Goal: Information Seeking & Learning: Learn about a topic

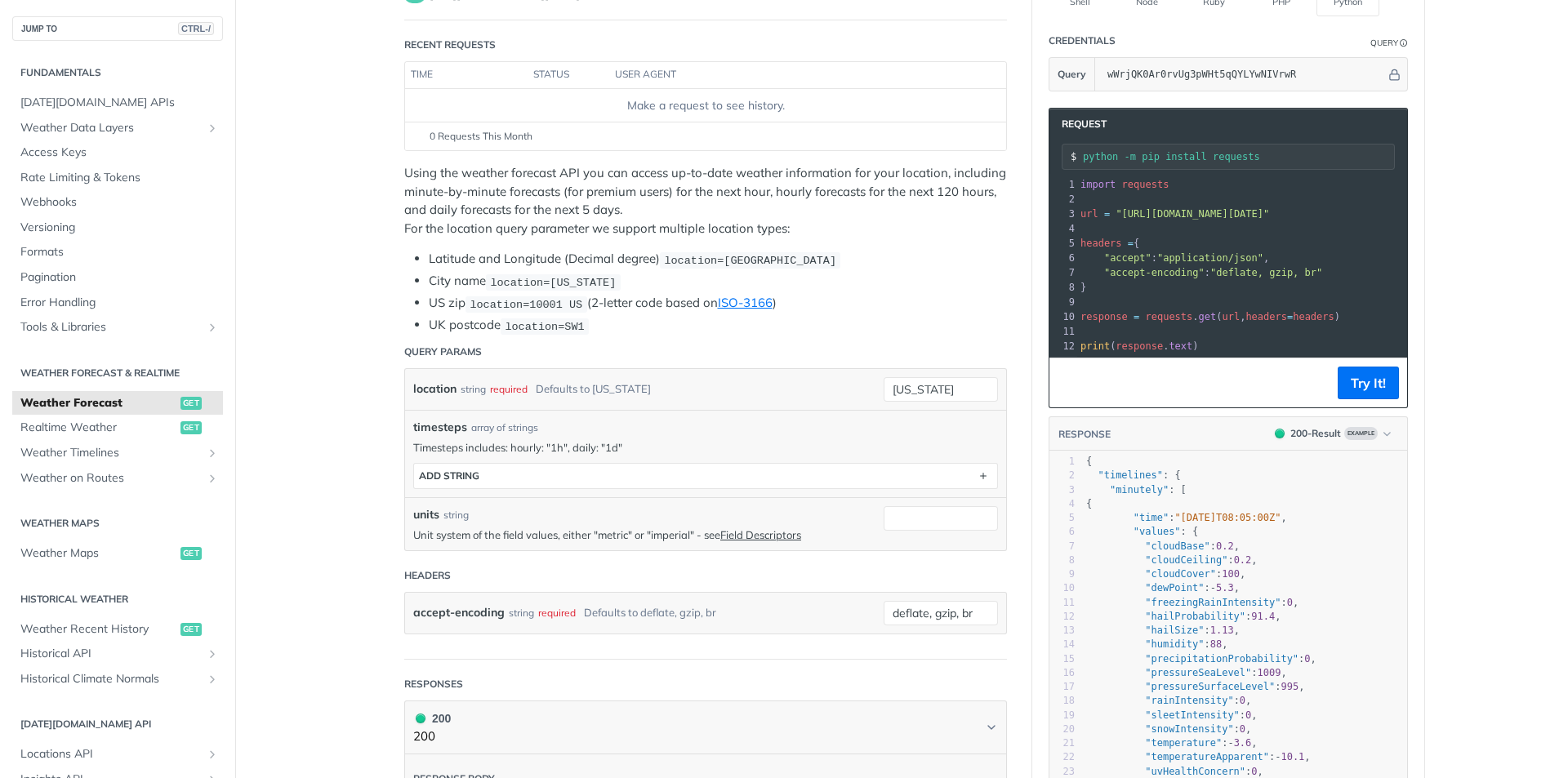
scroll to position [164, 0]
click at [624, 445] on p "Timesteps includes: hourly: "1h", daily: "1d"" at bounding box center [706, 447] width 585 height 15
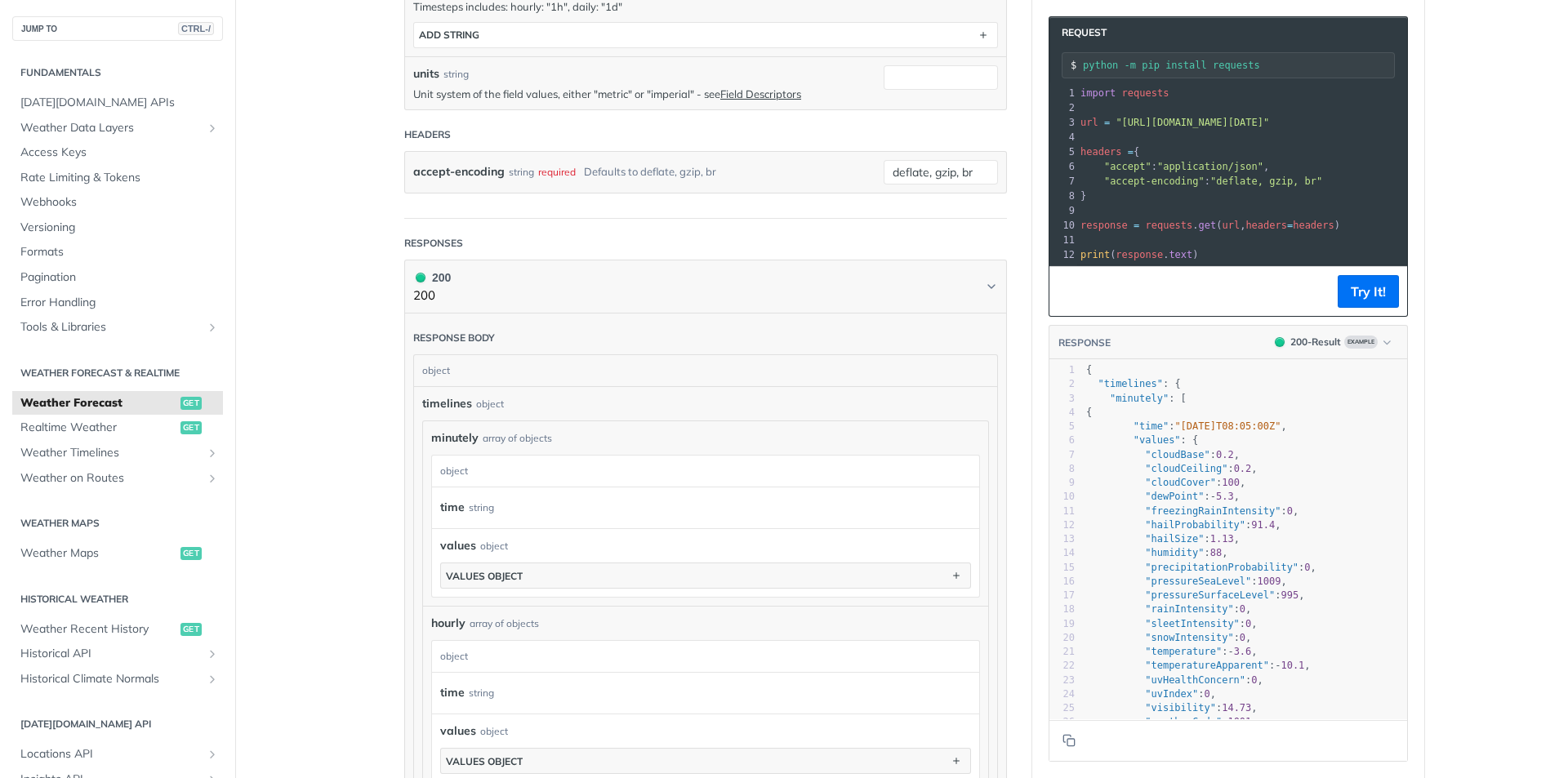
scroll to position [653, 0]
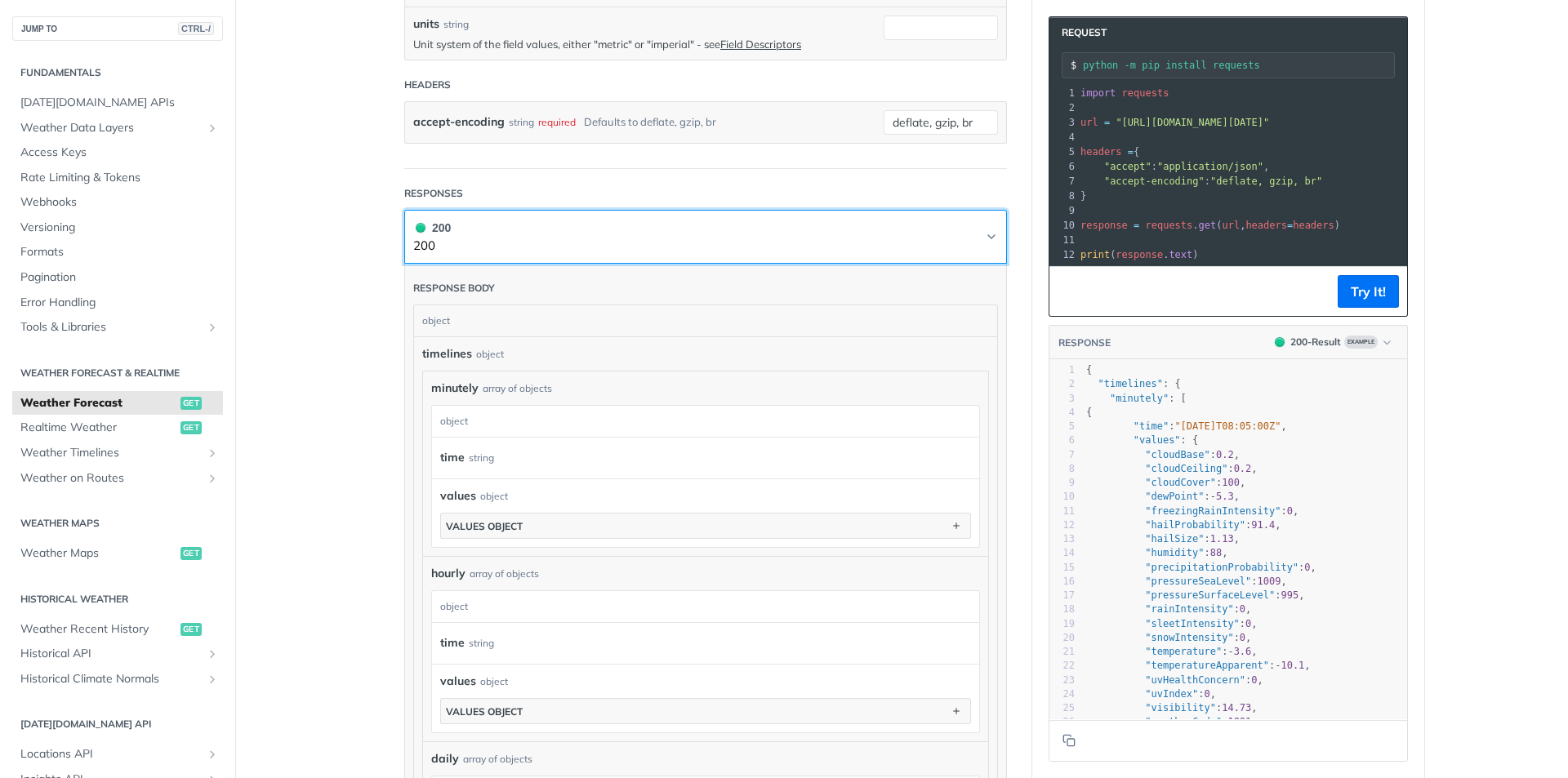
click at [973, 235] on button "200 200" at bounding box center [706, 237] width 585 height 36
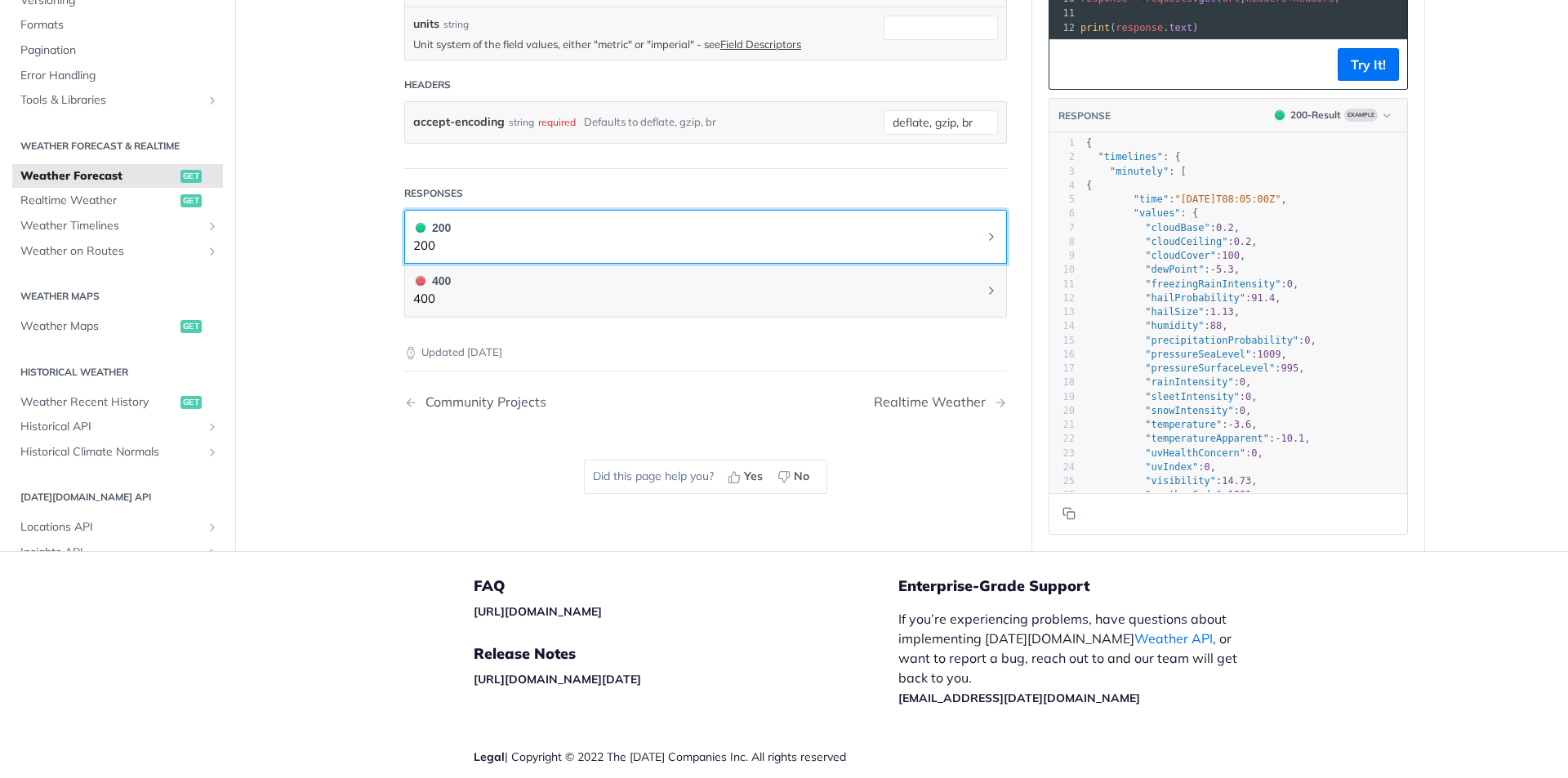
click at [973, 235] on button "200 200" at bounding box center [706, 237] width 585 height 36
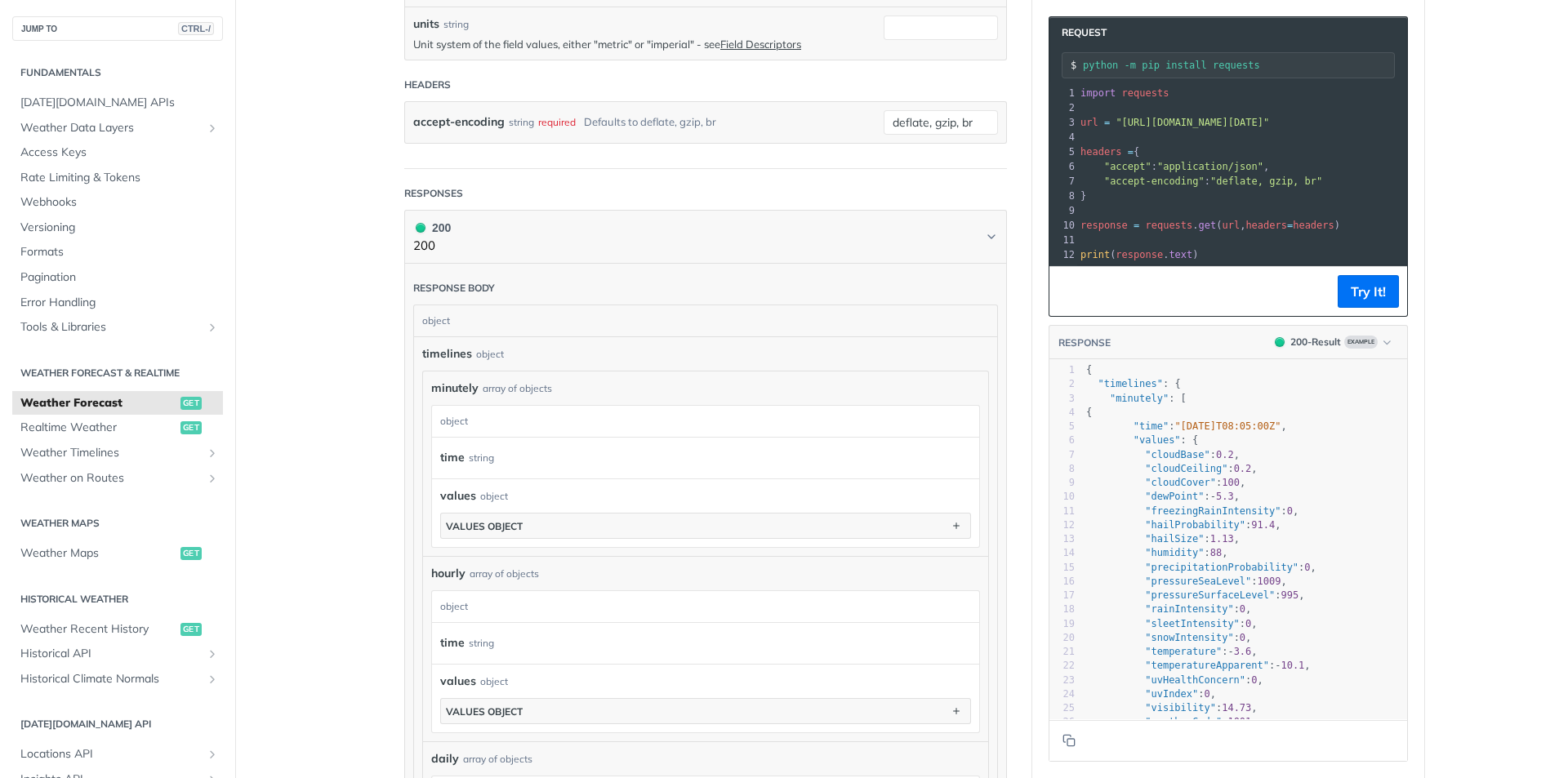
click at [1012, 253] on article "Weather Forecast get [URL][DOMAIN_NAME][DATE] /weather/forecast Recent Requests…" at bounding box center [705, 438] width 653 height 2009
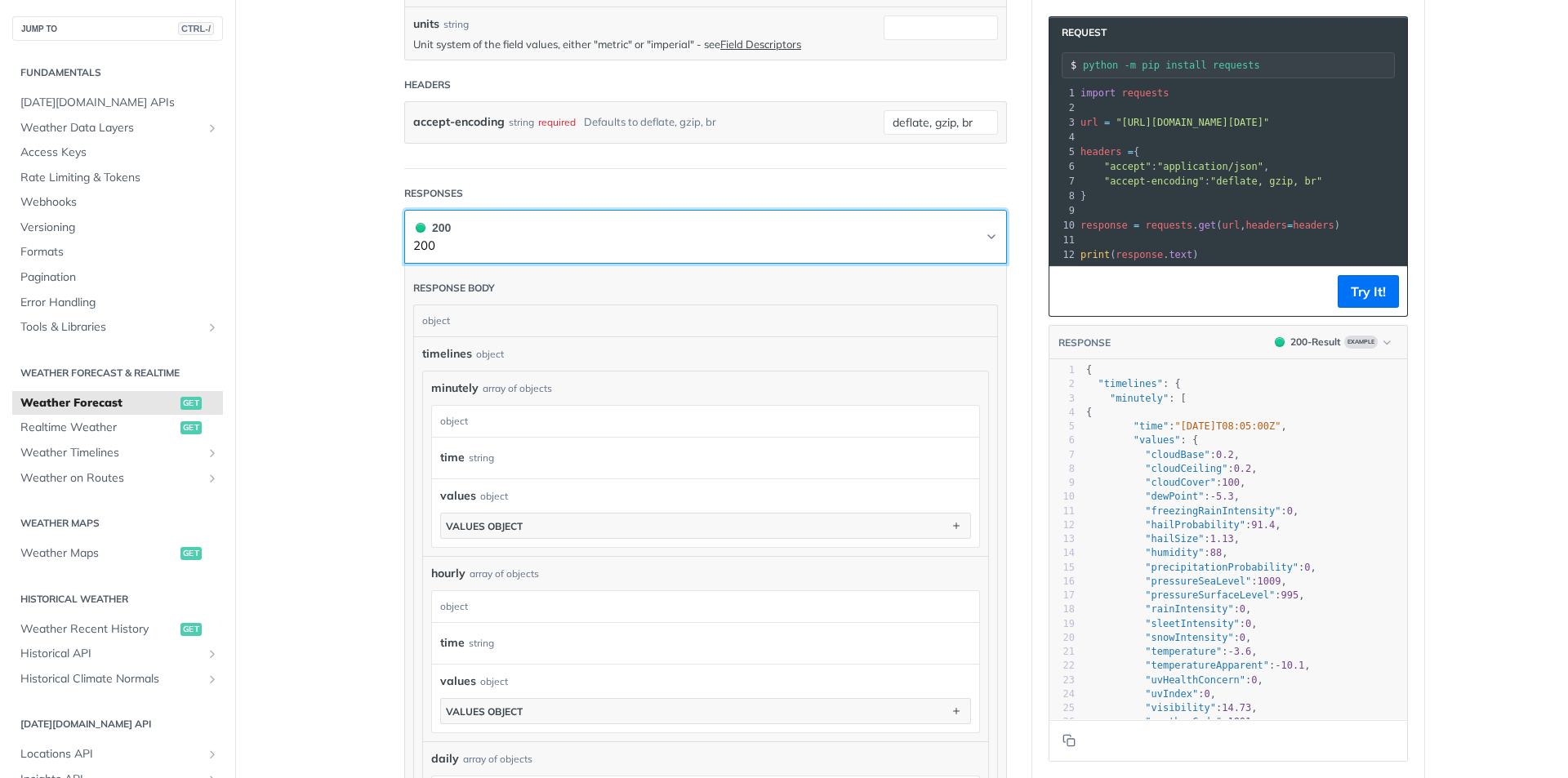
click at [974, 235] on button "200 200" at bounding box center [706, 237] width 585 height 36
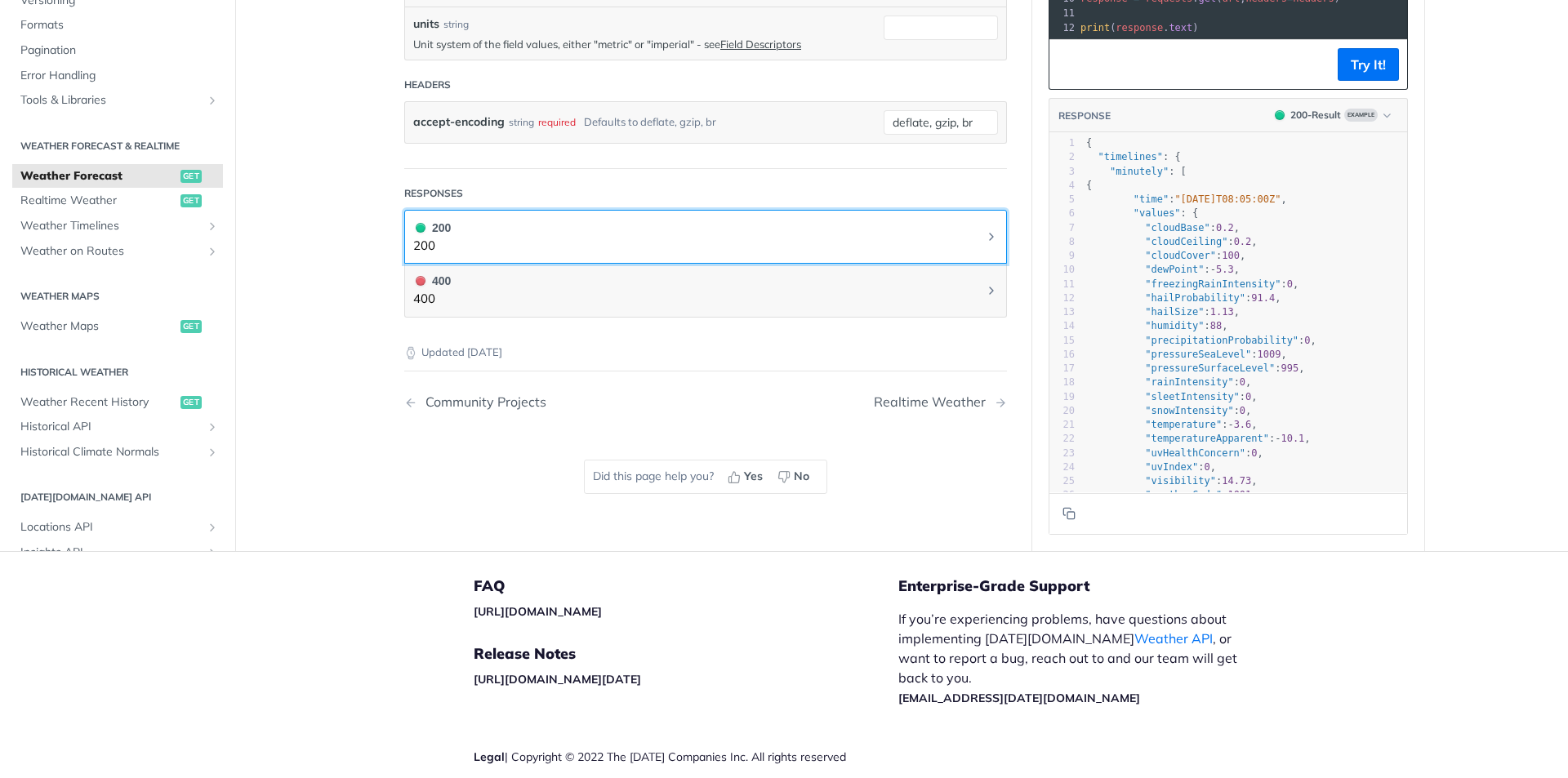
click at [974, 235] on button "200 200" at bounding box center [706, 237] width 585 height 36
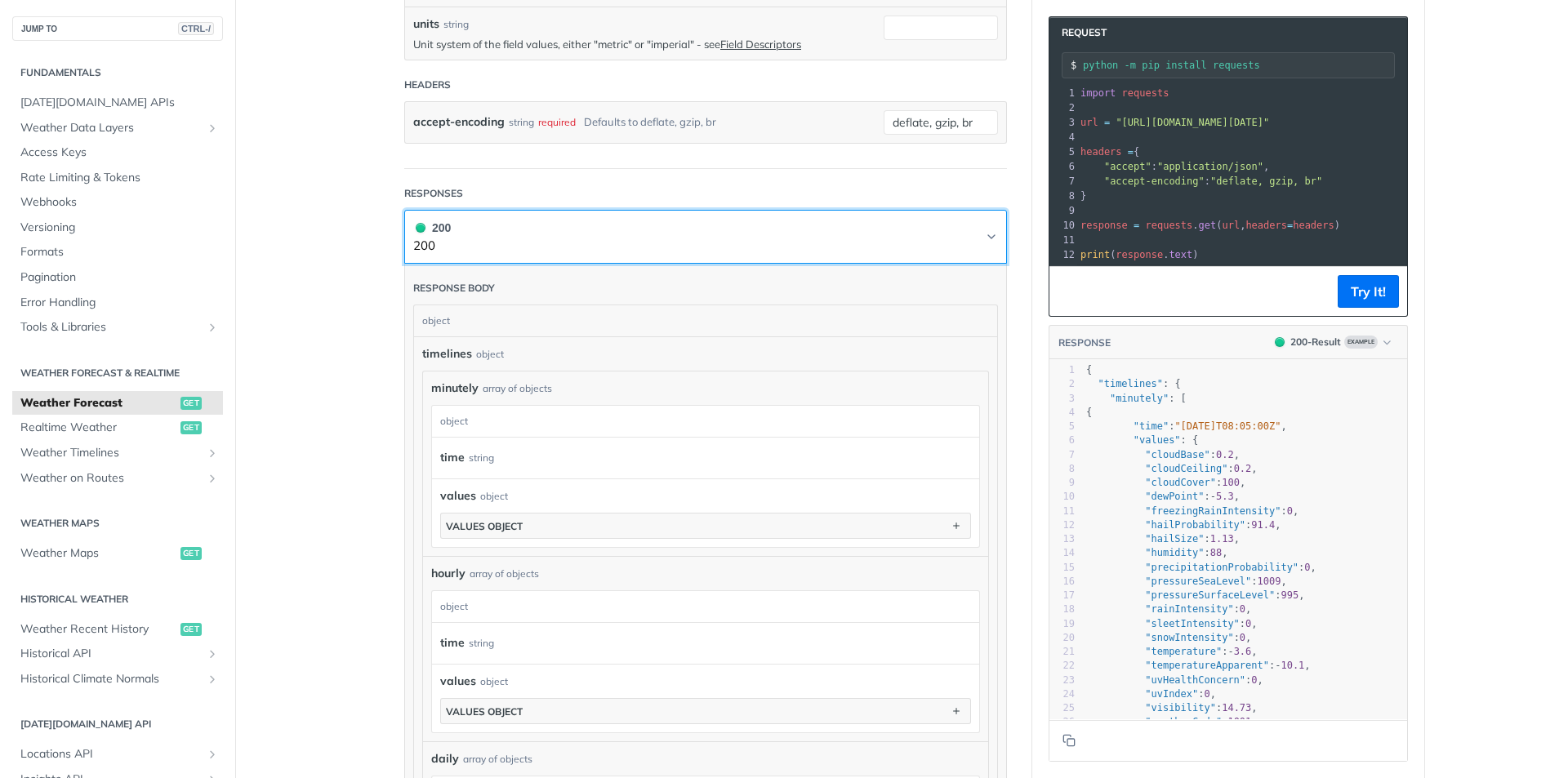
click at [974, 235] on button "200 200" at bounding box center [706, 237] width 585 height 36
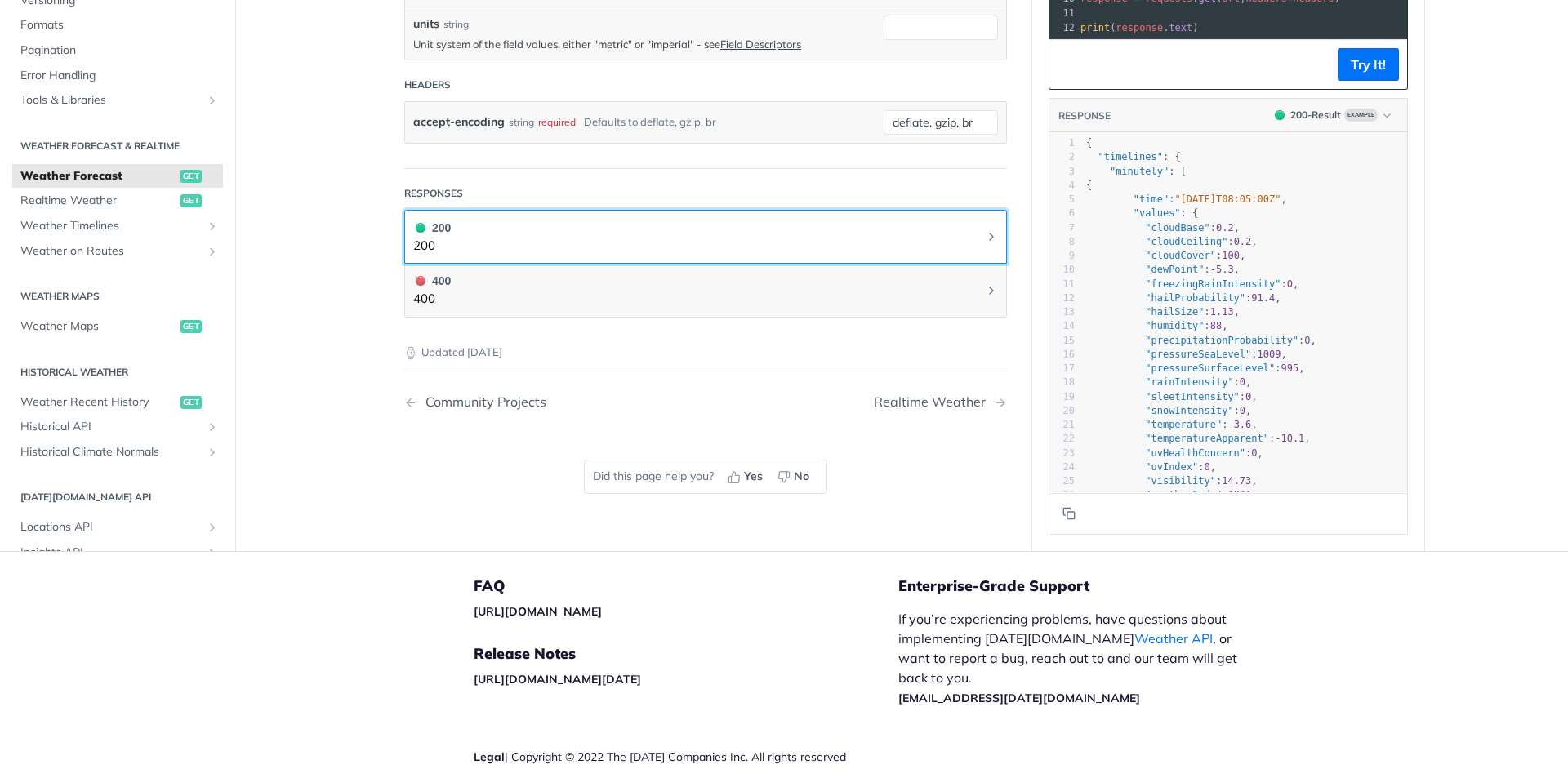
click at [974, 235] on button "200 200" at bounding box center [706, 237] width 585 height 36
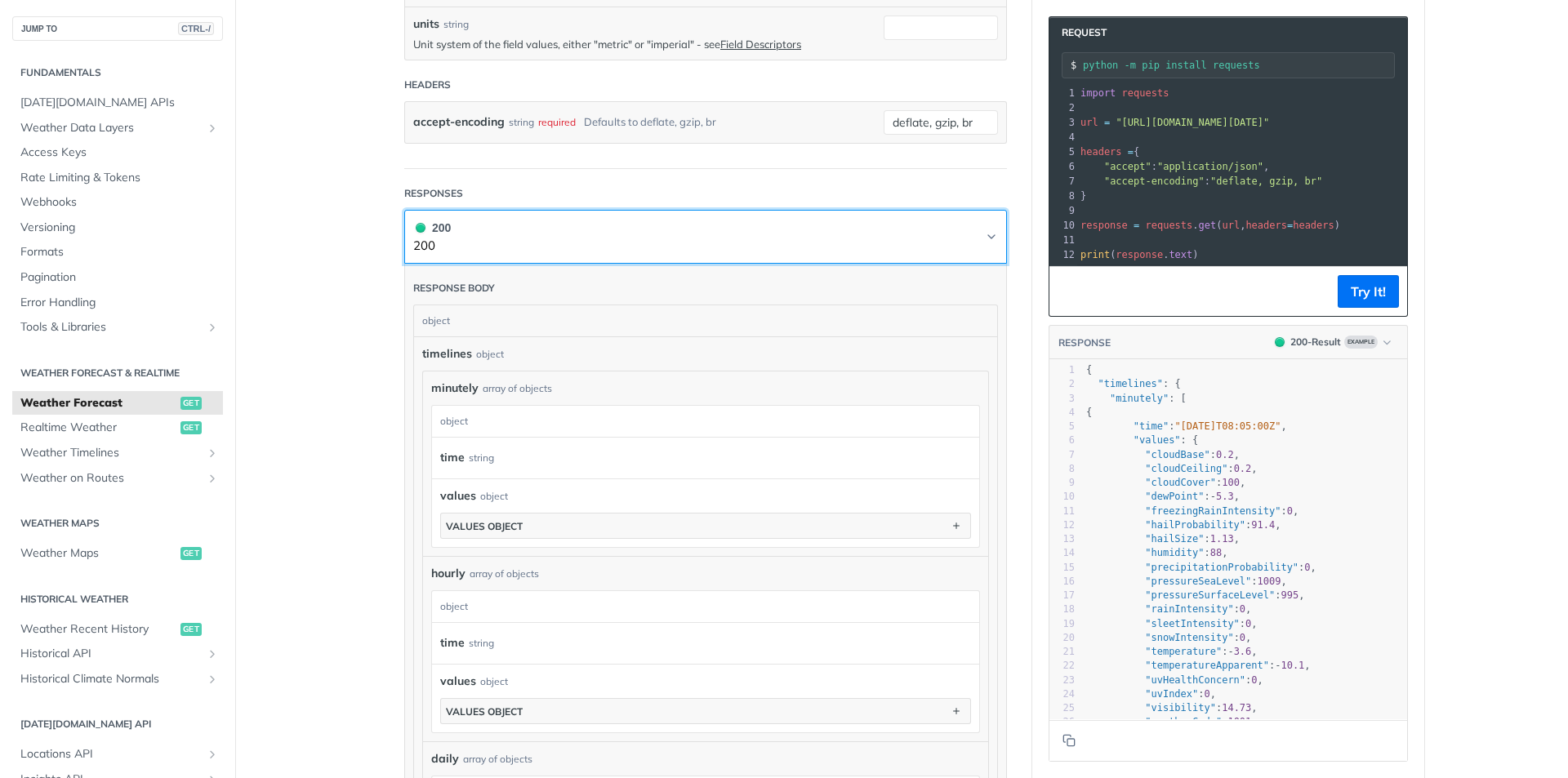
click at [974, 235] on button "200 200" at bounding box center [706, 237] width 585 height 36
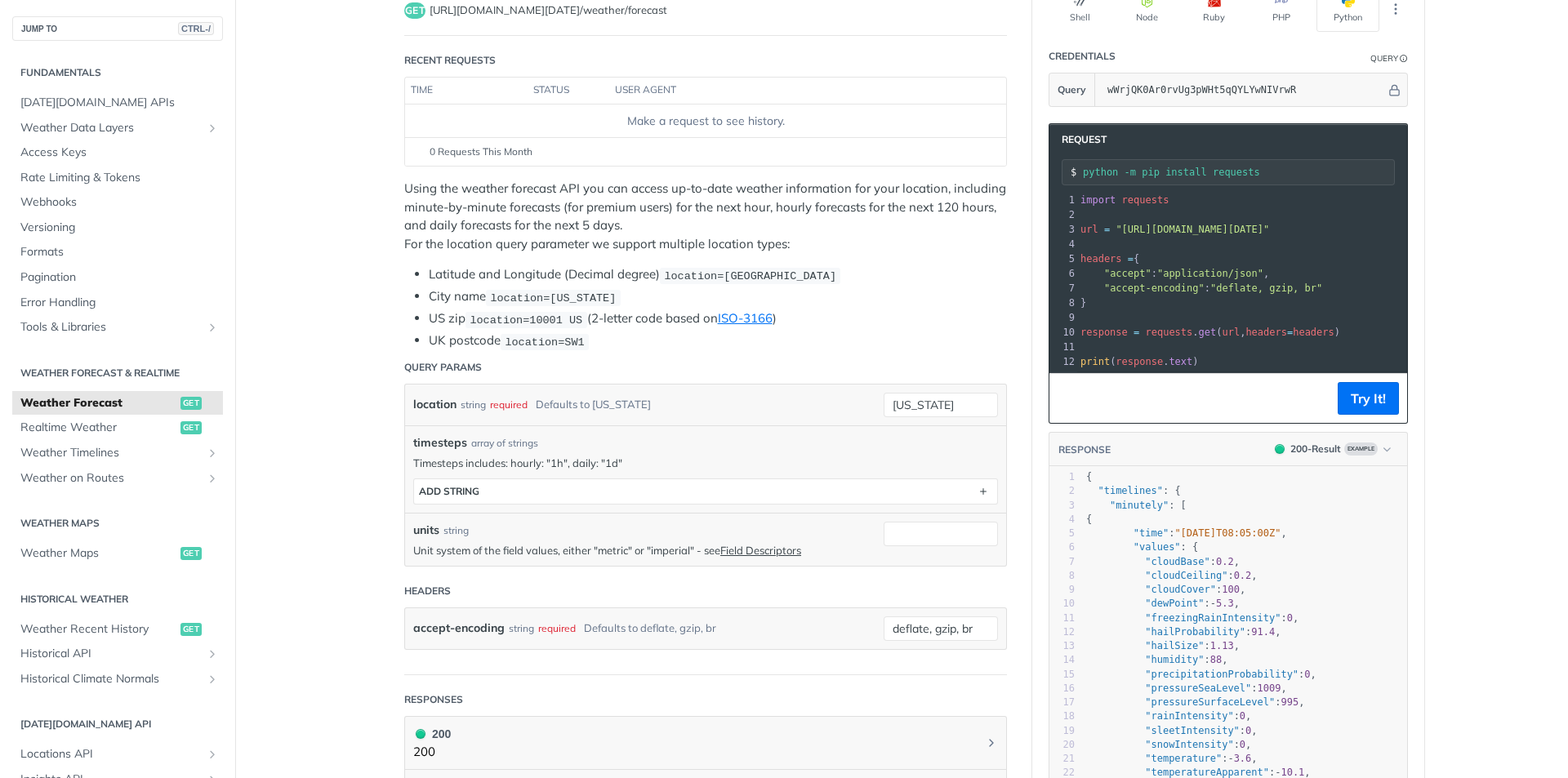
scroll to position [0, 0]
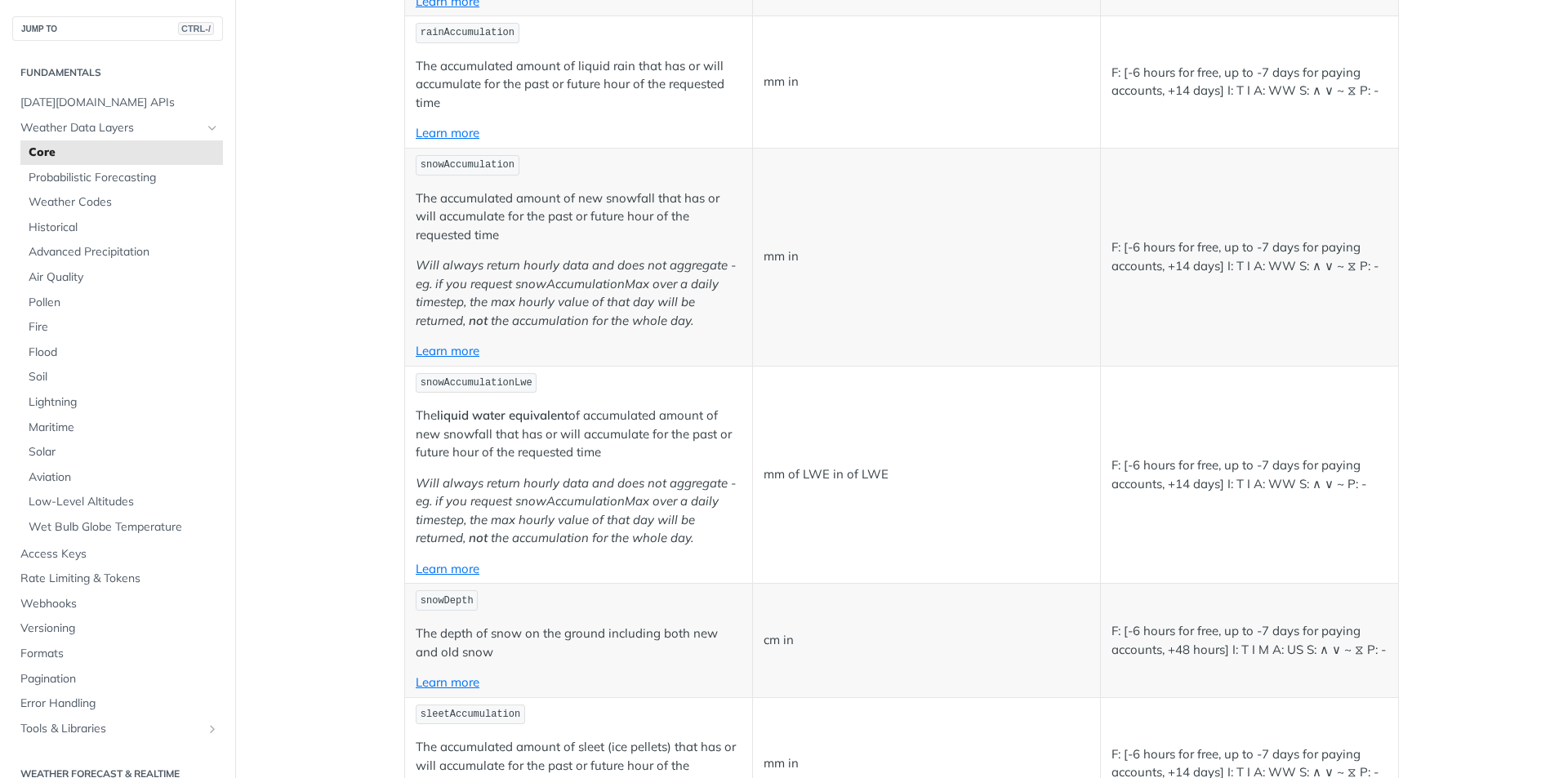
scroll to position [4247, 0]
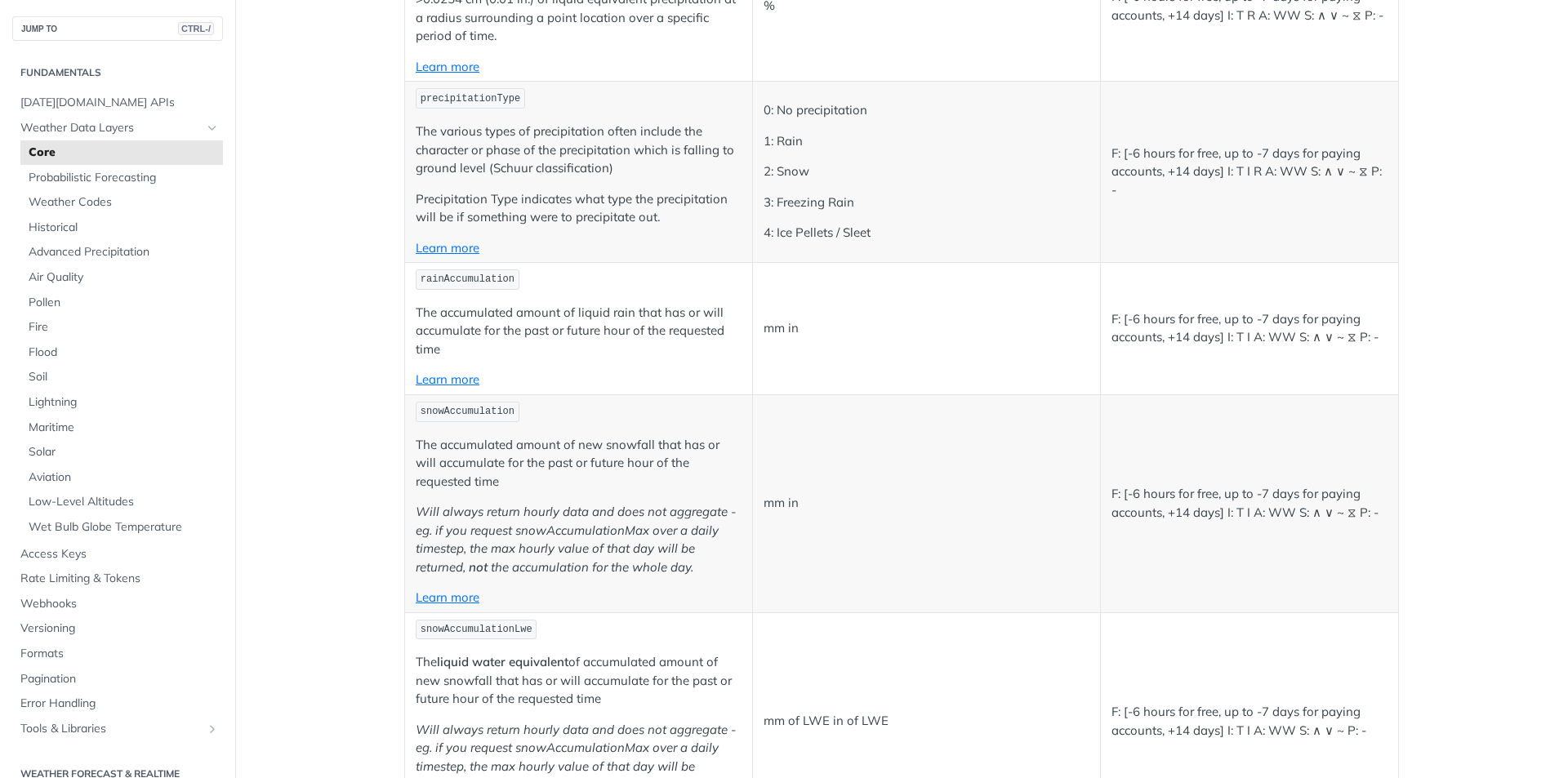
drag, startPoint x: 1108, startPoint y: 569, endPoint x: 1096, endPoint y: 577, distance: 14.4
click at [1103, 572] on td "F: [-6 hours for free, up to -7 days for paying accounts, +14 days] I: T I A: W…" at bounding box center [1249, 504] width 298 height 218
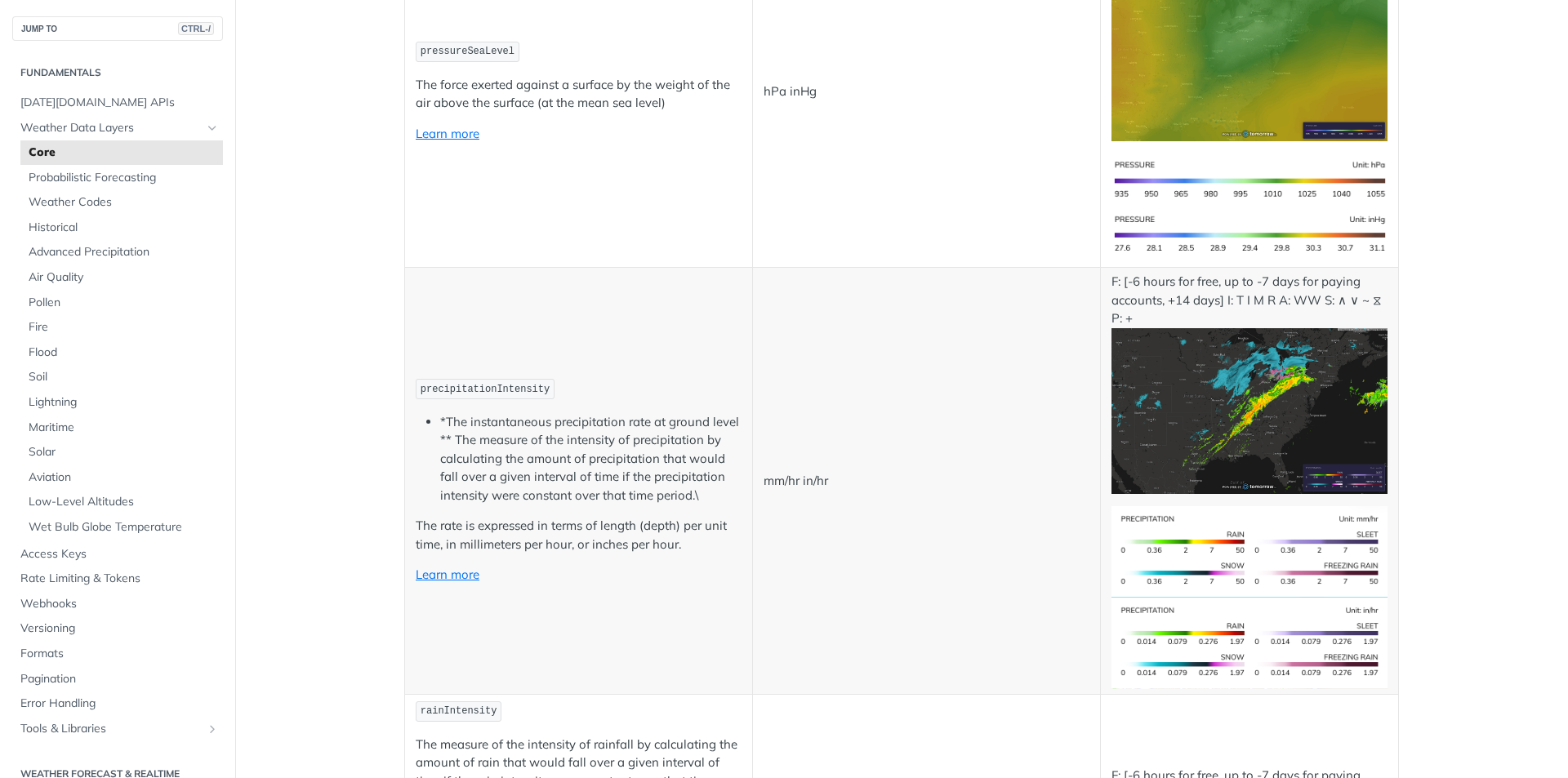
scroll to position [0, 0]
